Goal: Task Accomplishment & Management: Use online tool/utility

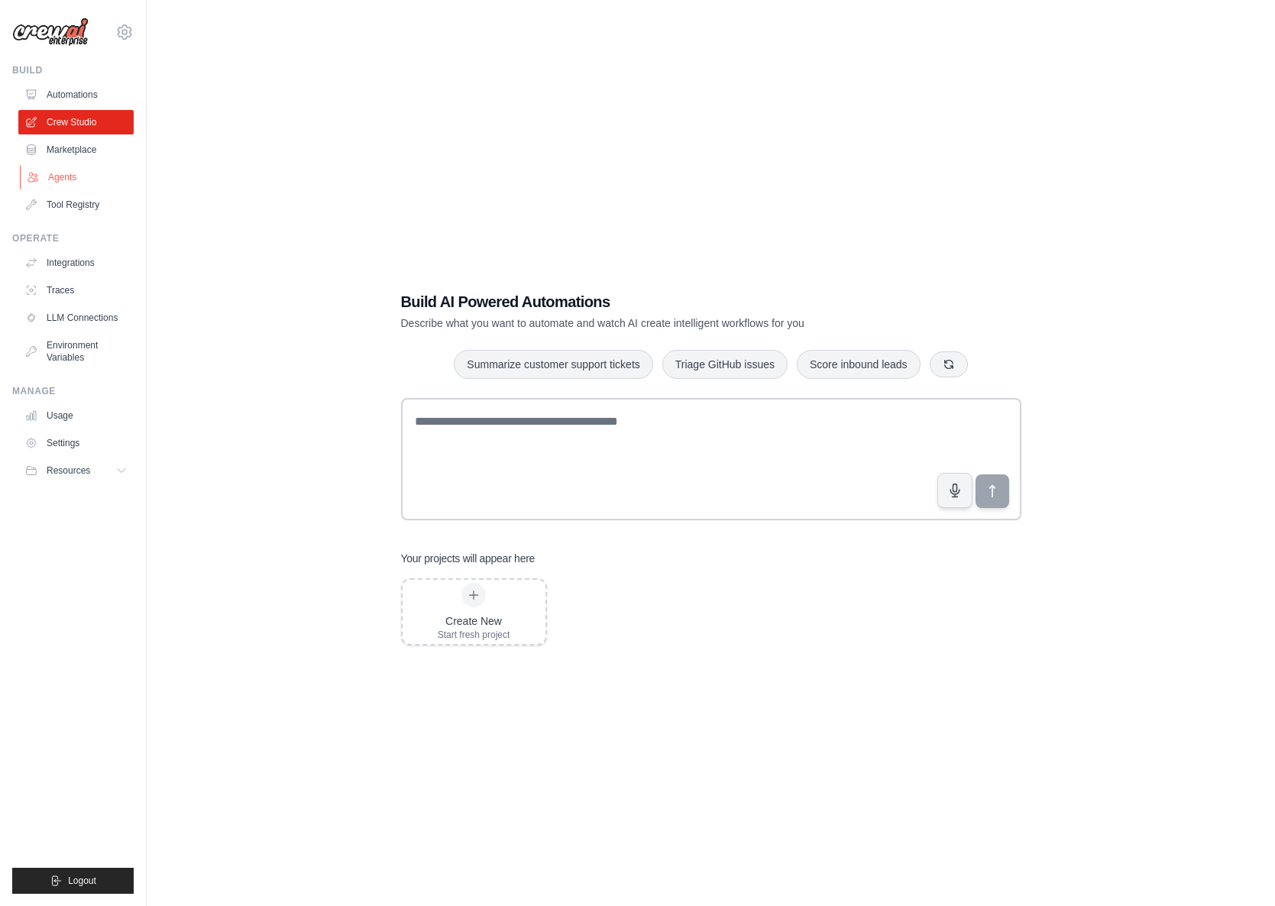
click at [95, 178] on link "Agents" at bounding box center [77, 177] width 115 height 24
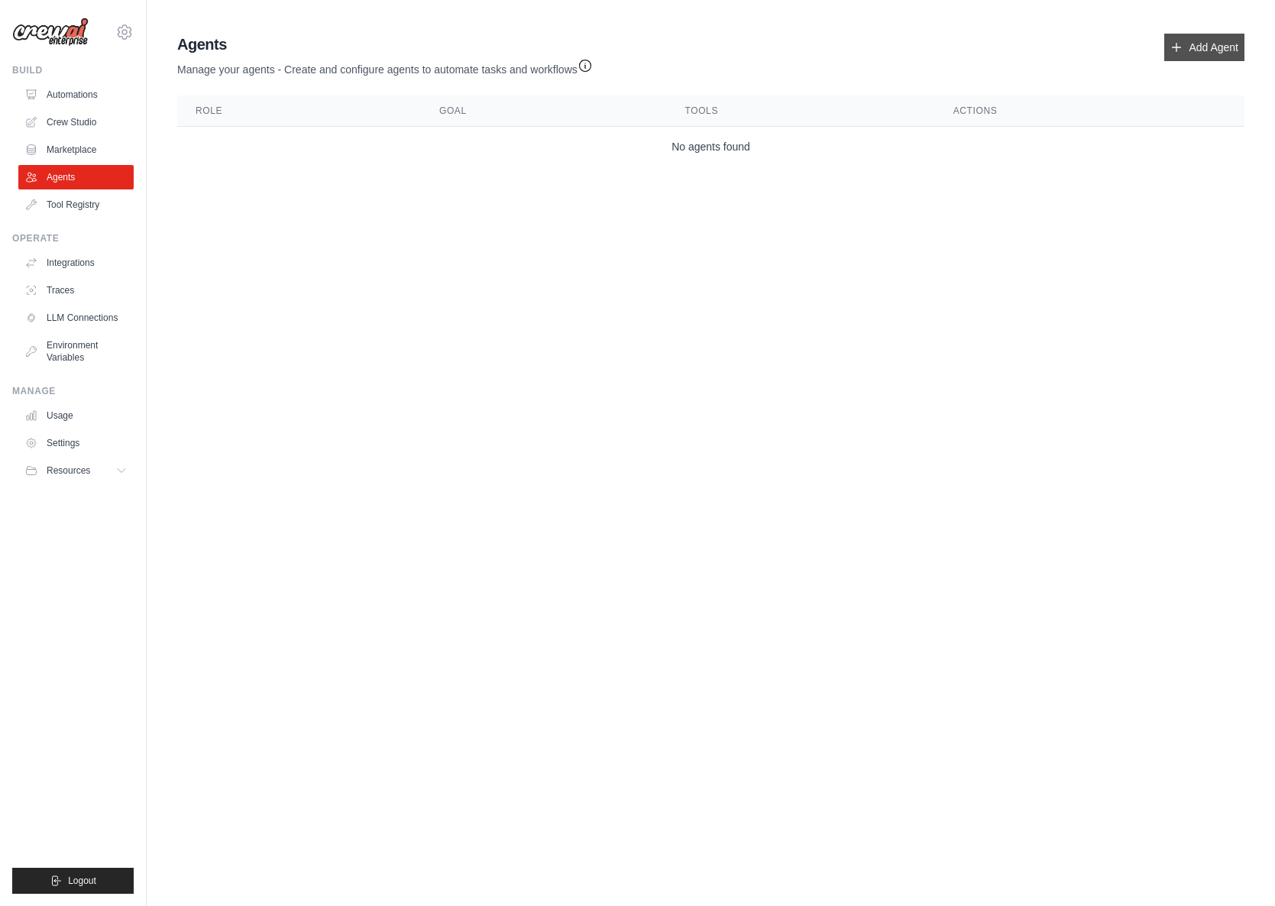
click at [1205, 44] on link "Add Agent" at bounding box center [1204, 47] width 80 height 27
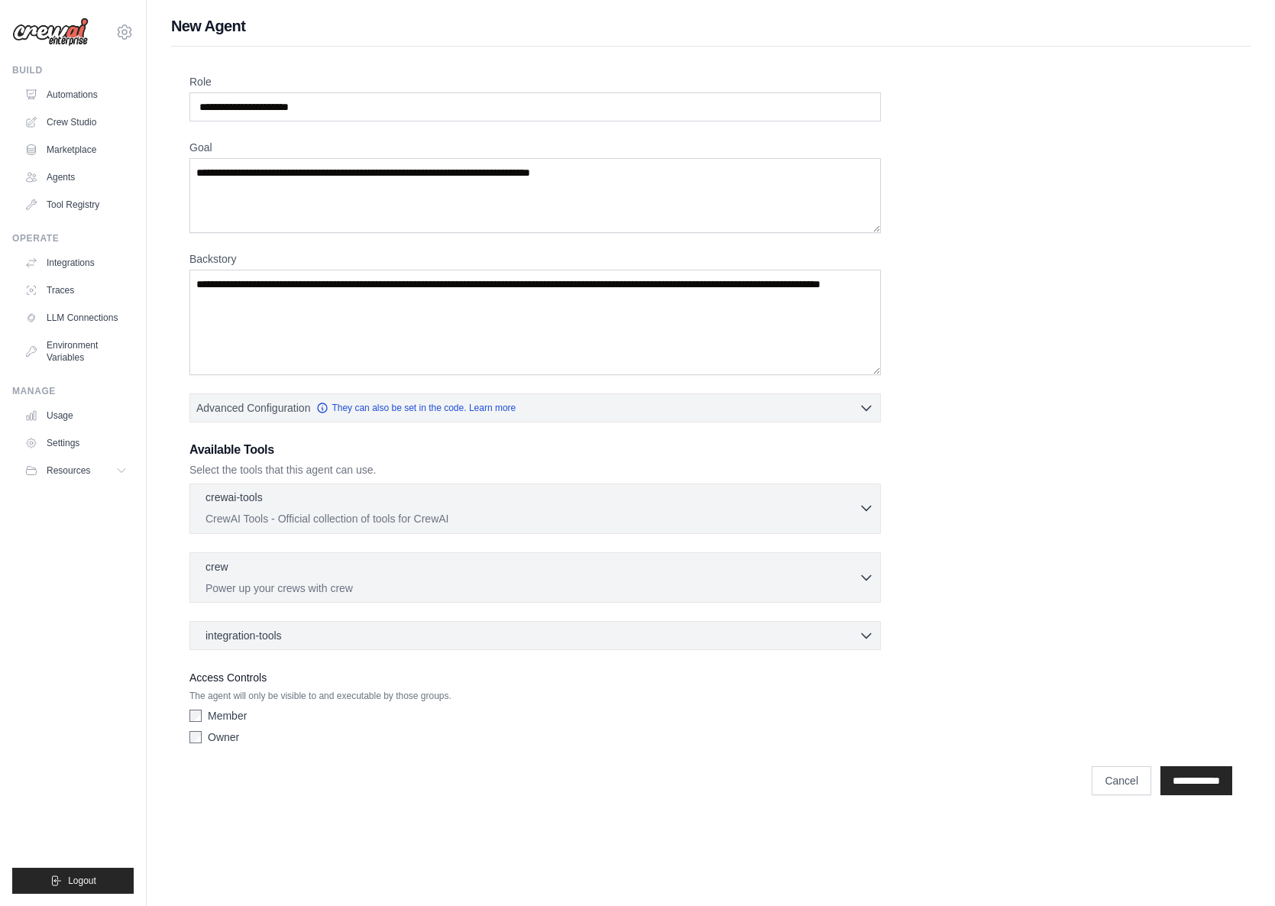
click at [327, 518] on p "CrewAI Tools - Official collection of tools for CrewAI" at bounding box center [531, 518] width 653 height 15
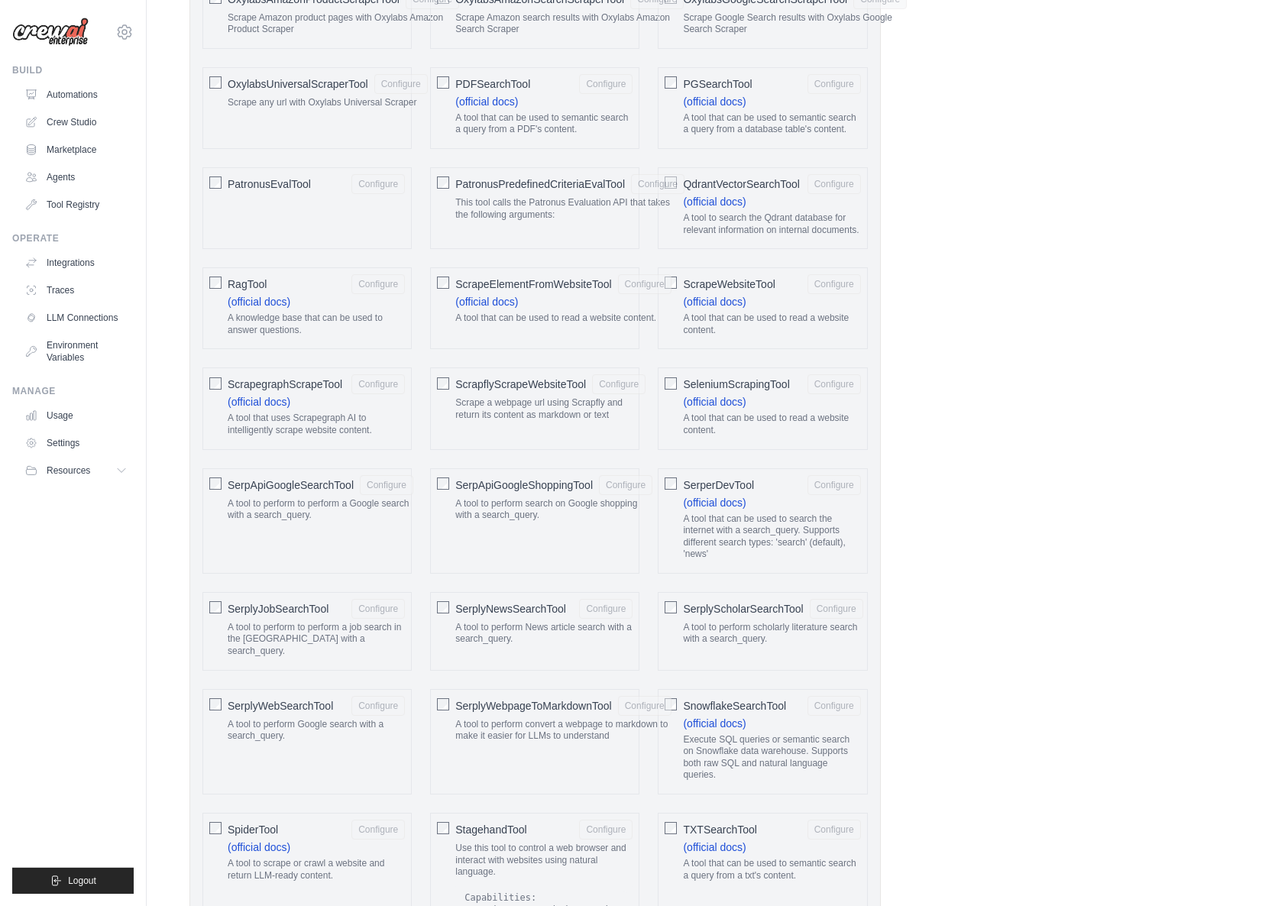
scroll to position [1741, 0]
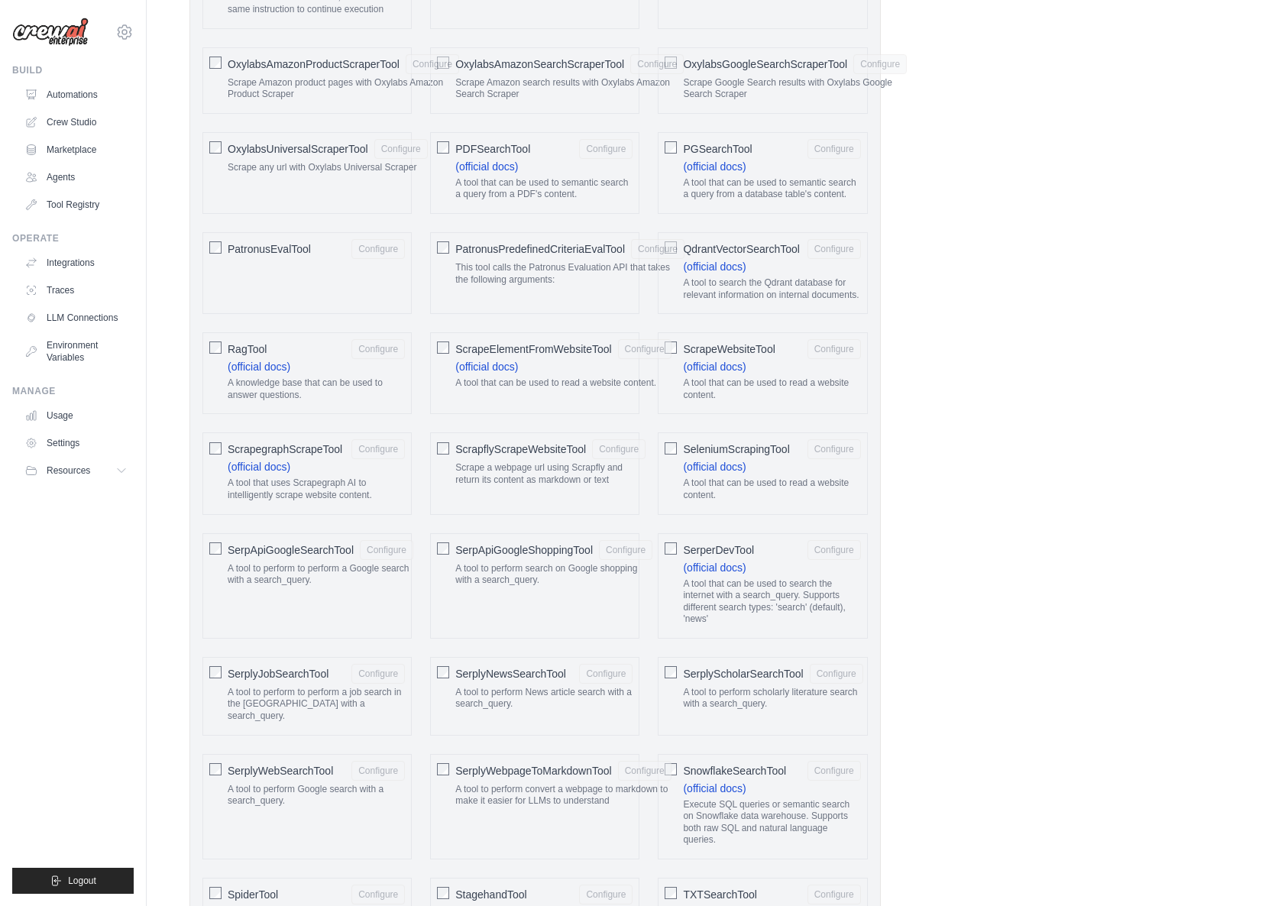
drag, startPoint x: 485, startPoint y: 341, endPoint x: 855, endPoint y: 419, distance: 377.7
click at [859, 421] on div "AIMindTool Configure (official docs) A wrapper around AI-Minds . Useful for whe…" at bounding box center [534, 188] width 677 height 2697
click at [842, 314] on div "QdrantVectorSearchTool Configure (official docs) A tool to search the Qdrant da…" at bounding box center [762, 273] width 209 height 82
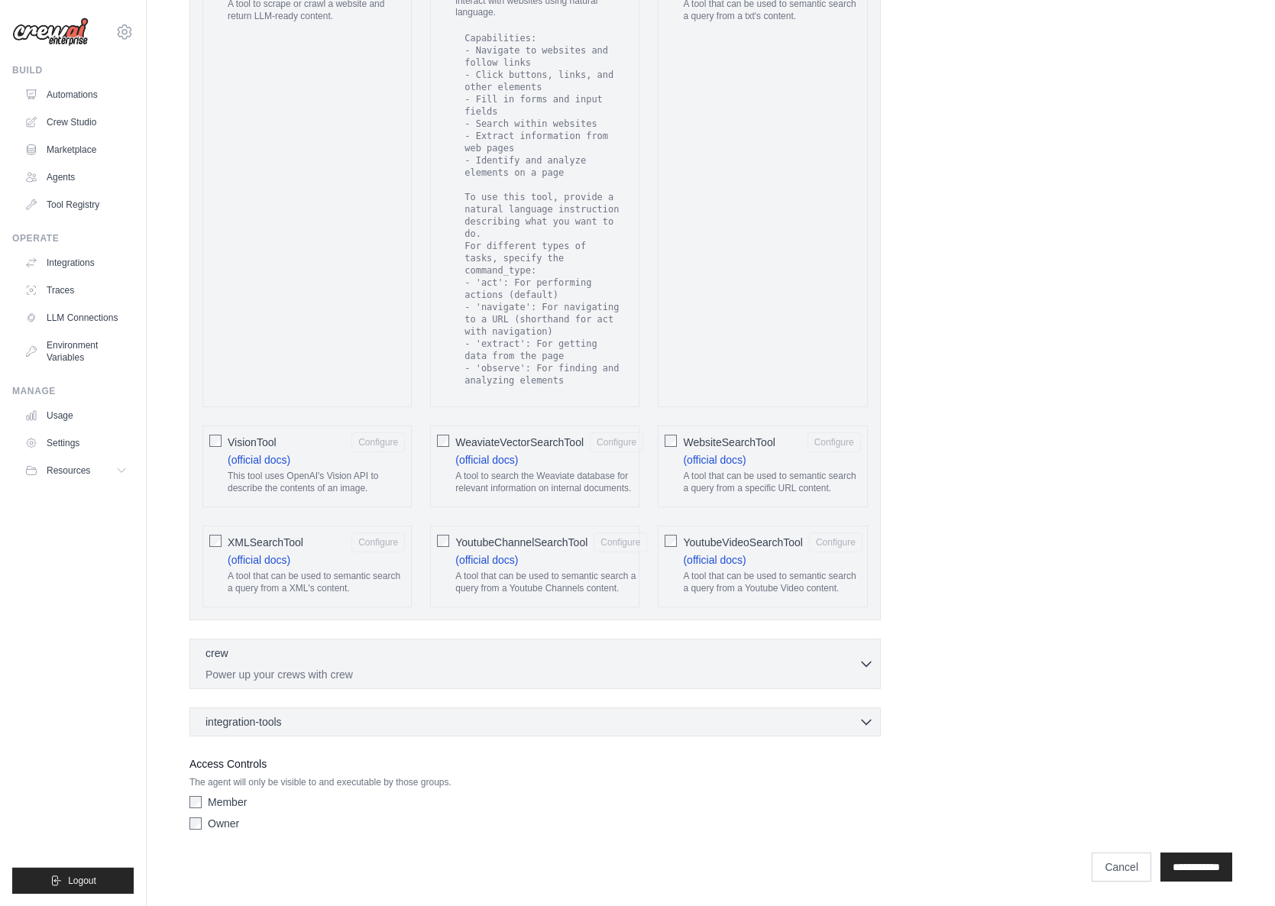
scroll to position [2773, 0]
drag, startPoint x: 739, startPoint y: 415, endPoint x: 362, endPoint y: 370, distance: 379.9
click at [384, 648] on div "crew 0 selected" at bounding box center [531, 654] width 653 height 18
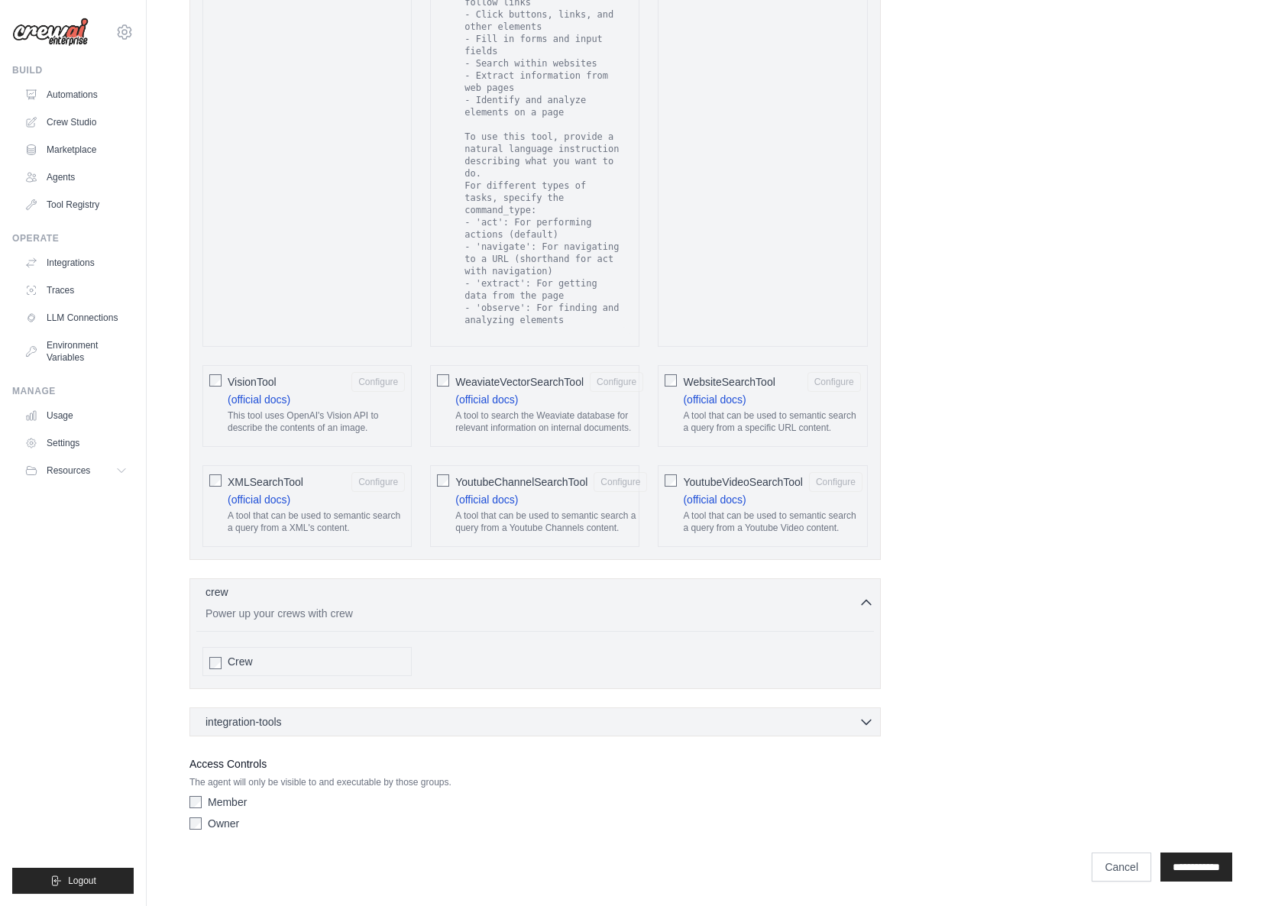
scroll to position [2833, 0]
click at [541, 712] on div "integration-tools 0 selected Box Save files to Box Gmail" at bounding box center [534, 721] width 691 height 29
click at [550, 726] on div "integration-tools 0 selected" at bounding box center [539, 720] width 668 height 15
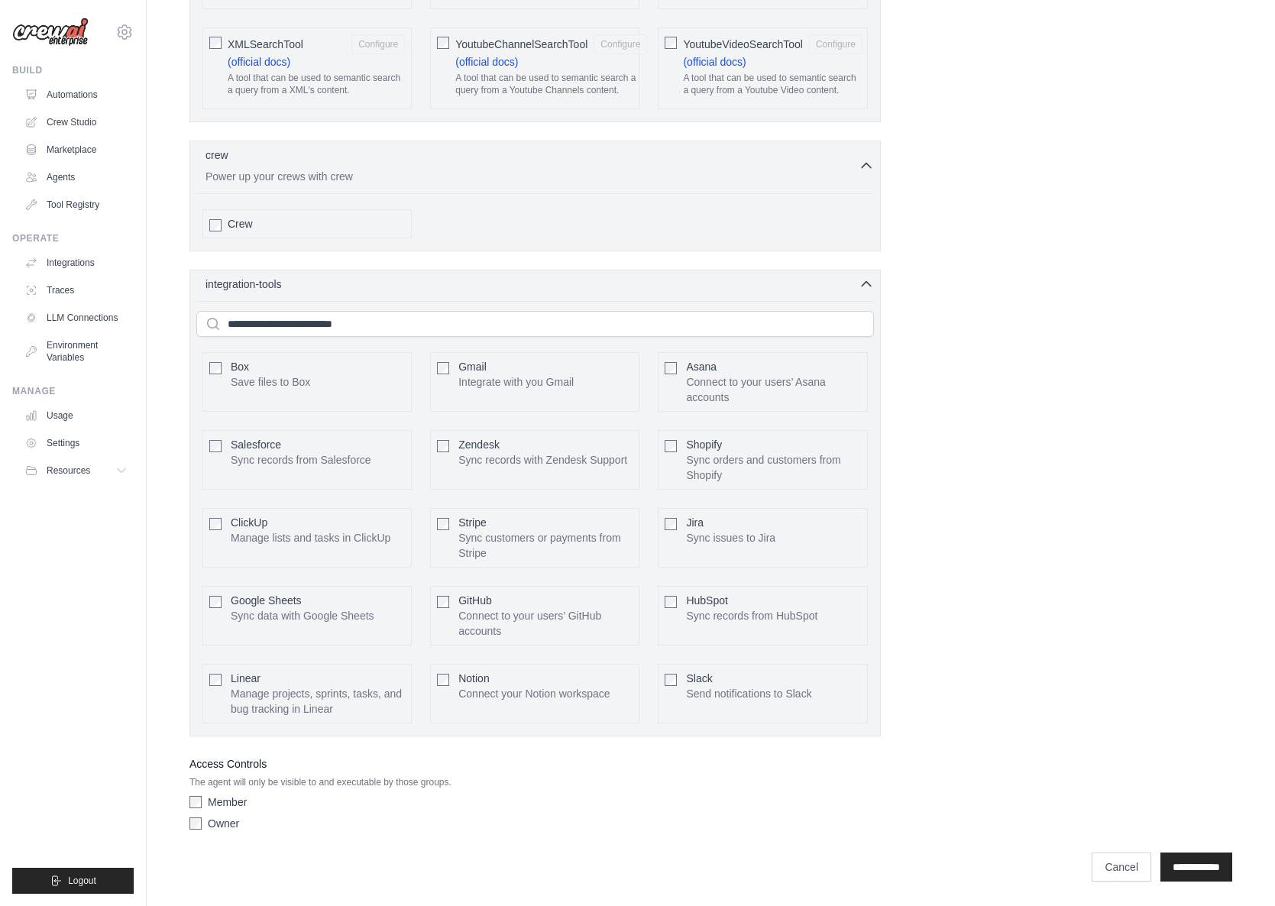
scroll to position [3271, 0]
click at [357, 322] on input "text" at bounding box center [534, 324] width 677 height 26
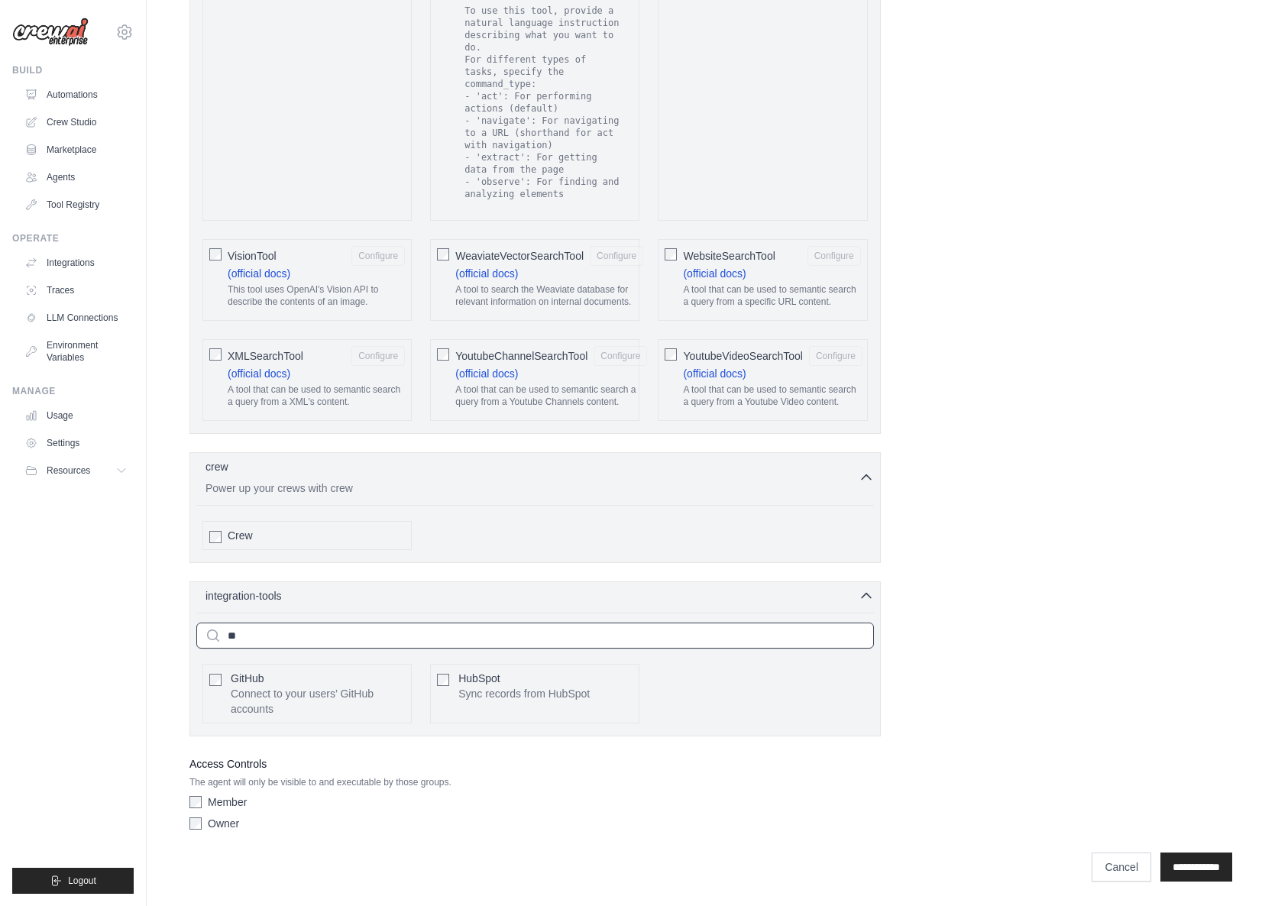
type input "*"
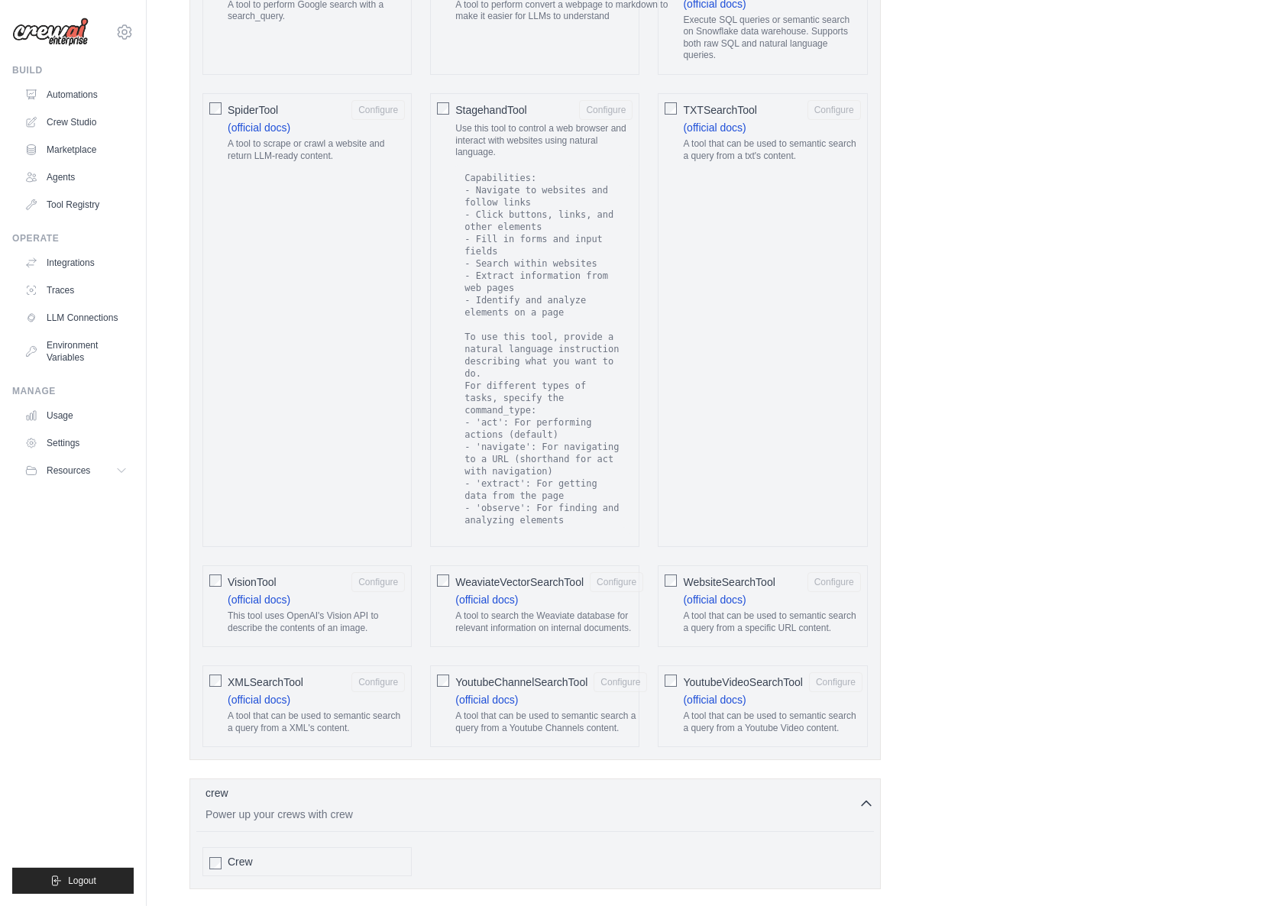
scroll to position [2313, 0]
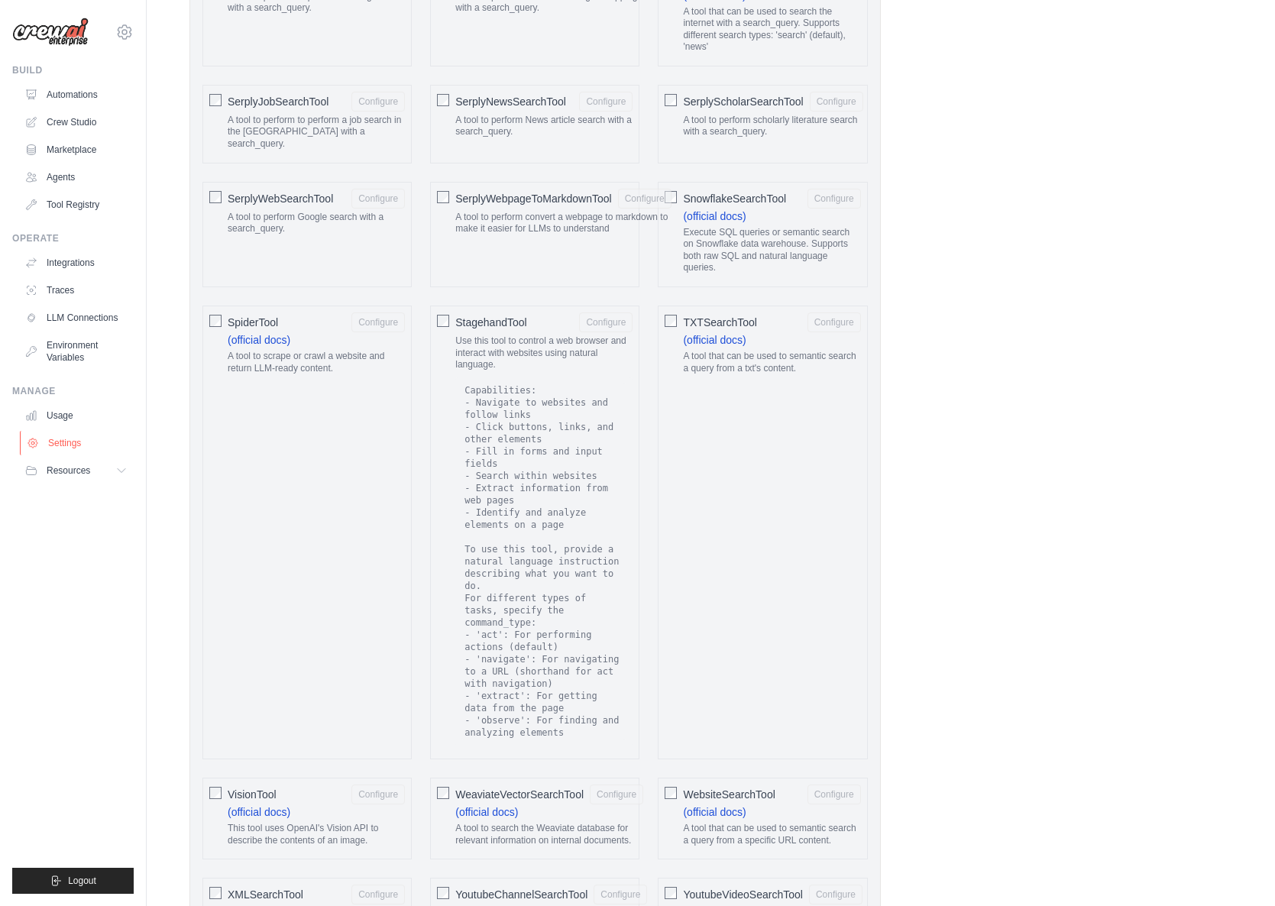
click at [56, 444] on link "Settings" at bounding box center [77, 443] width 115 height 24
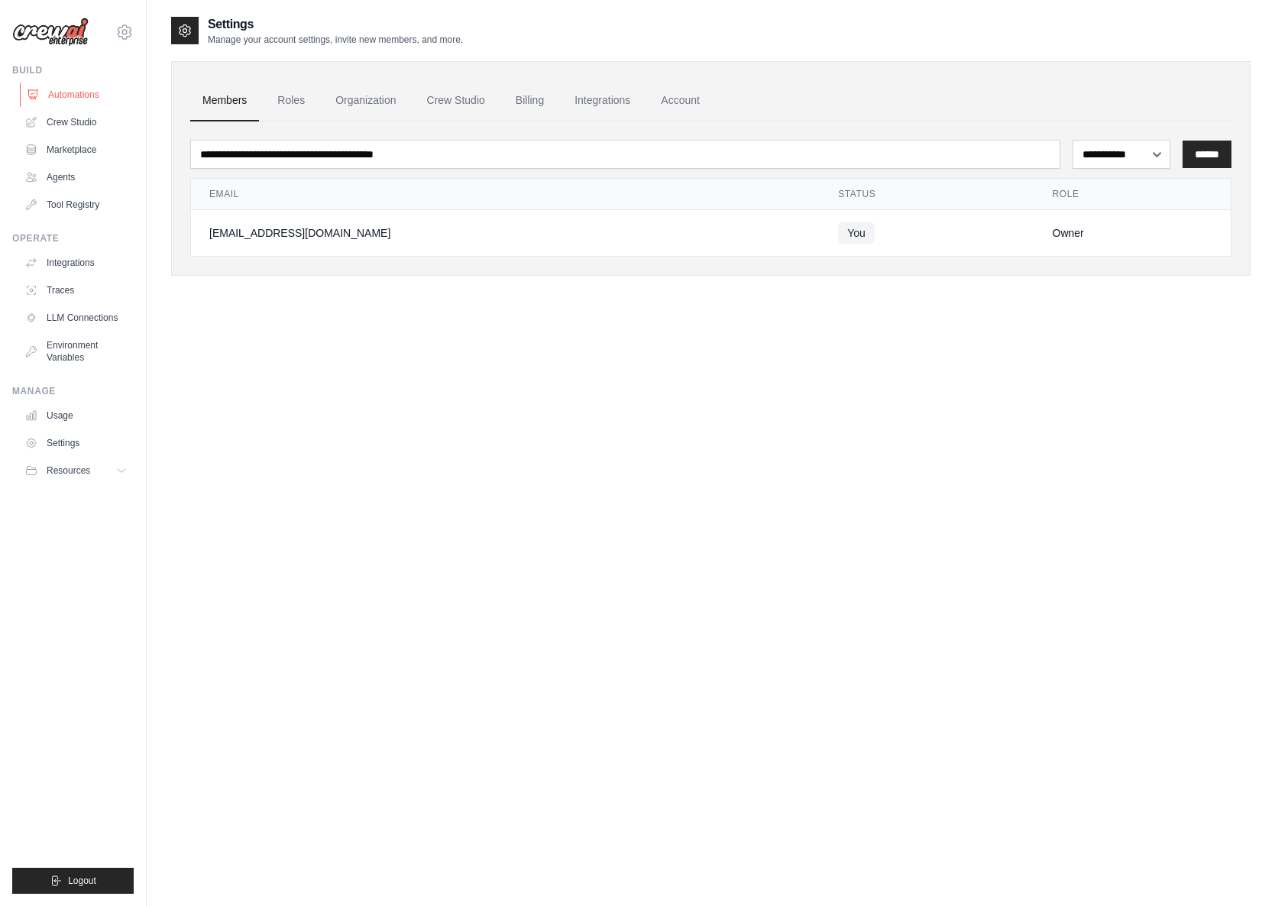
click at [52, 95] on link "Automations" at bounding box center [77, 94] width 115 height 24
